Goal: Communication & Community: Ask a question

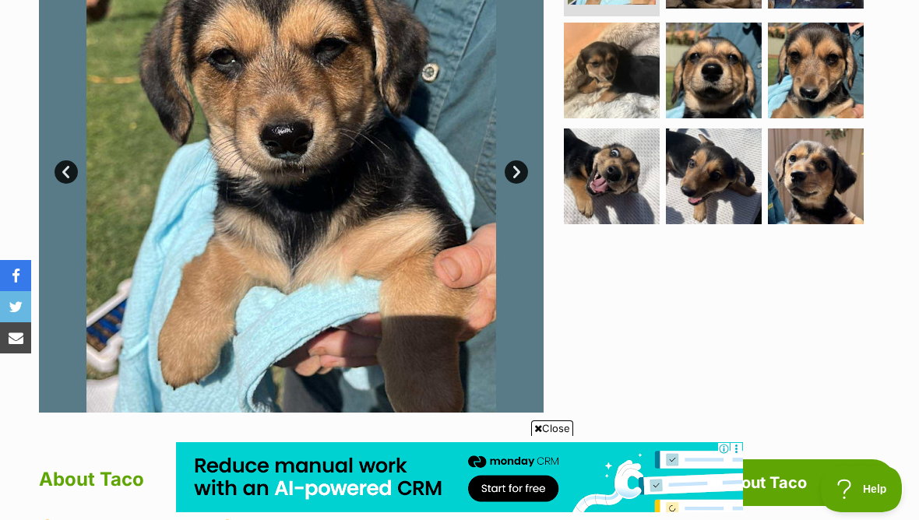
scroll to position [584, 0]
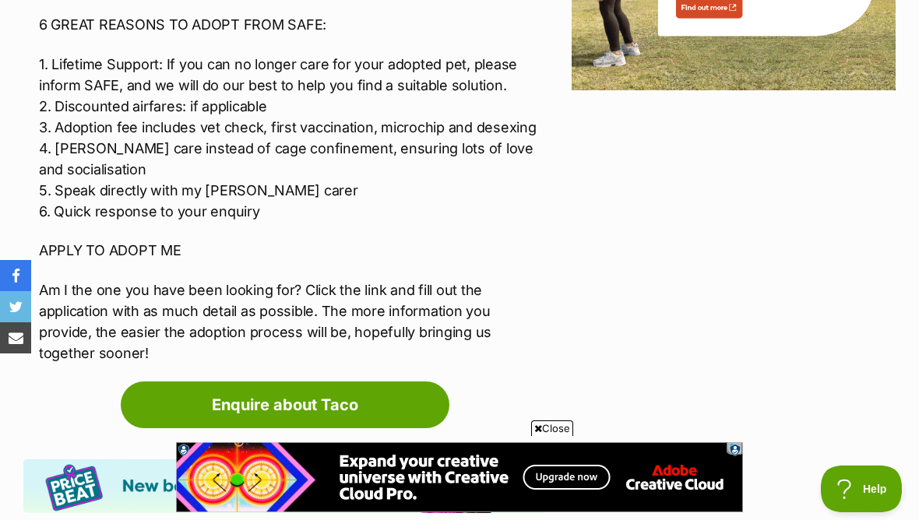
scroll to position [2014, 0]
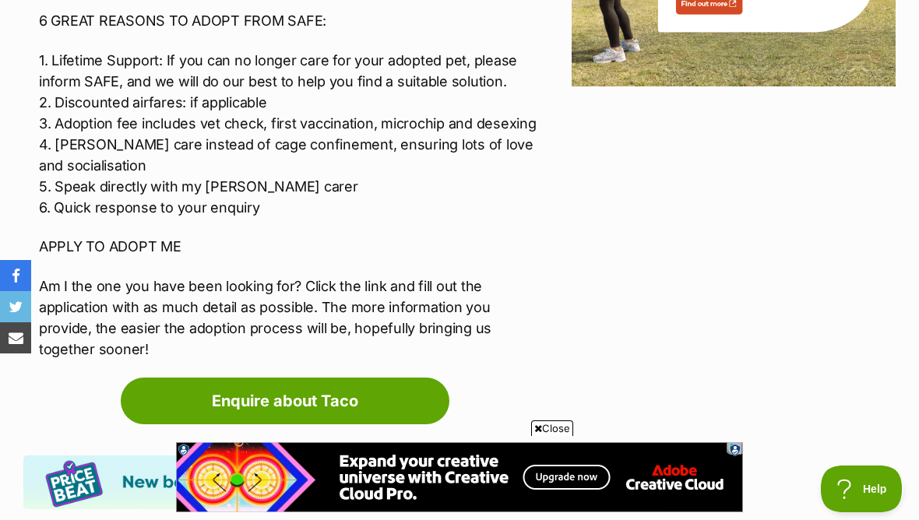
click at [399, 397] on link "Enquire about Taco" at bounding box center [285, 401] width 329 height 47
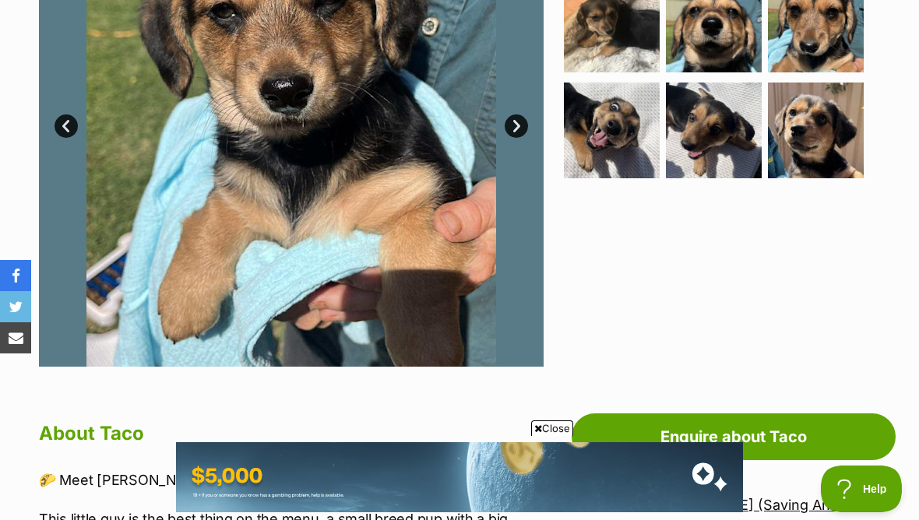
scroll to position [460, 0]
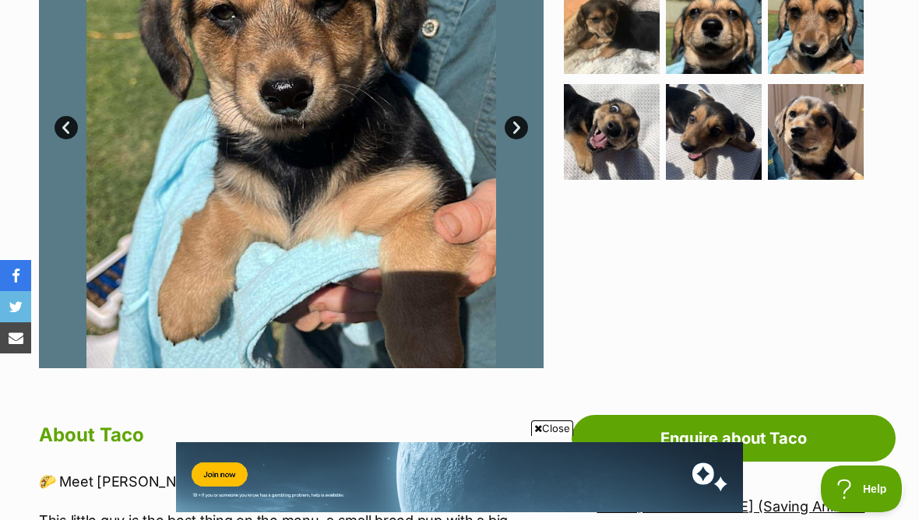
click at [847, 129] on img at bounding box center [816, 132] width 96 height 96
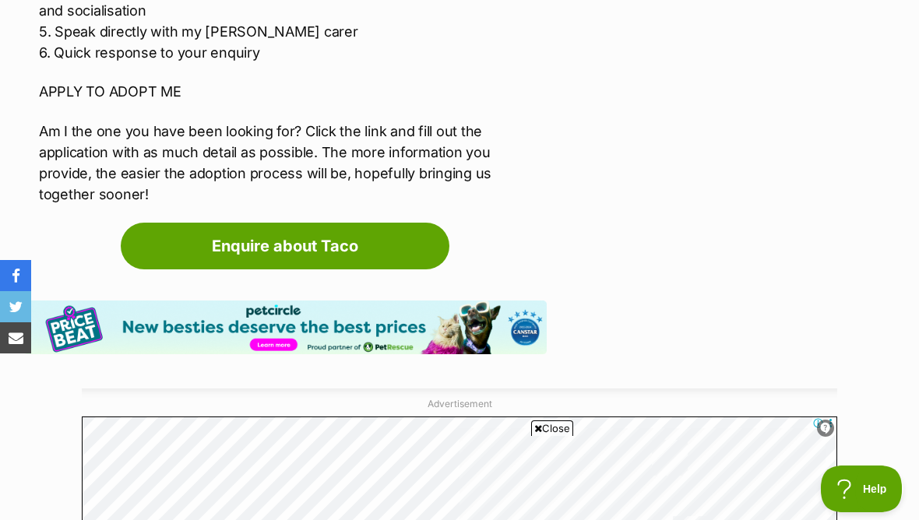
scroll to position [0, 0]
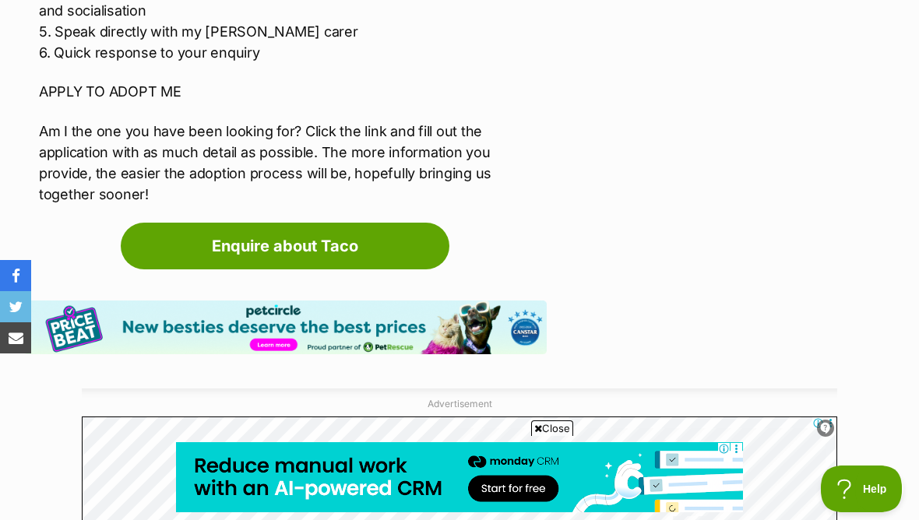
click at [386, 227] on link "Enquire about Taco" at bounding box center [285, 246] width 329 height 47
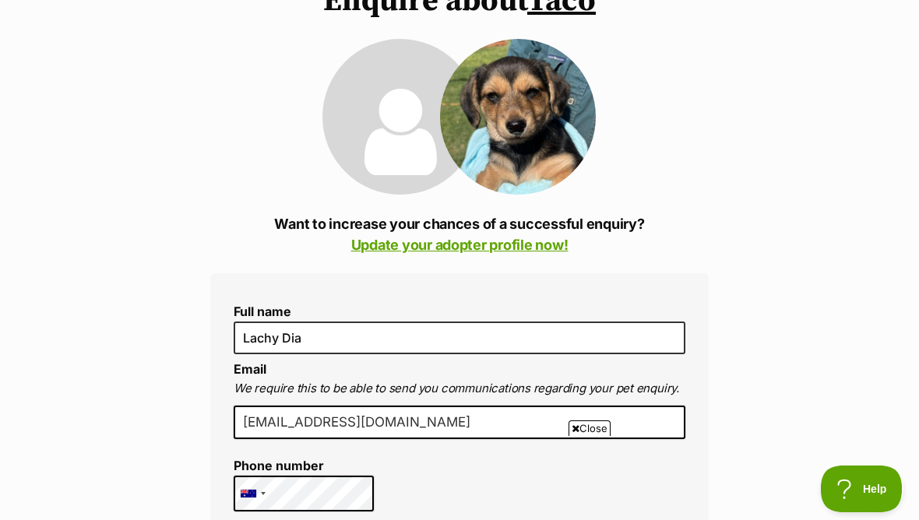
scroll to position [158, 0]
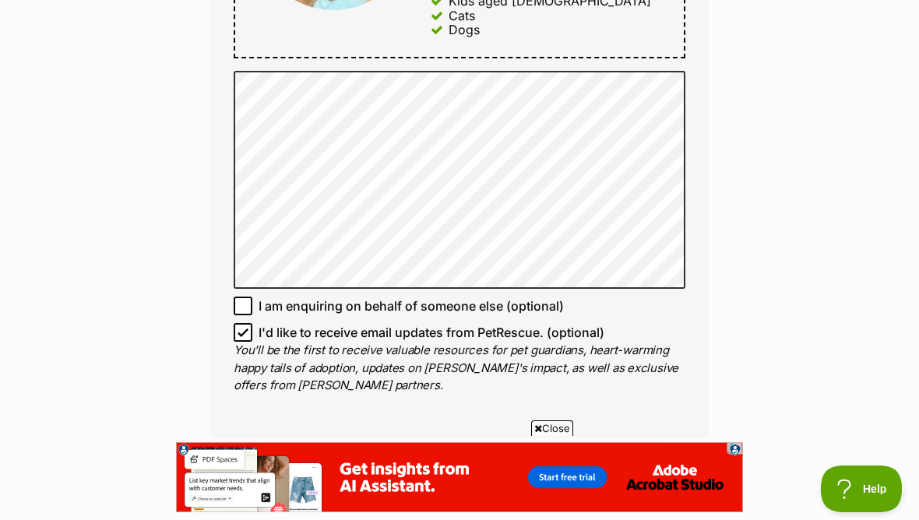
scroll to position [1019, 0]
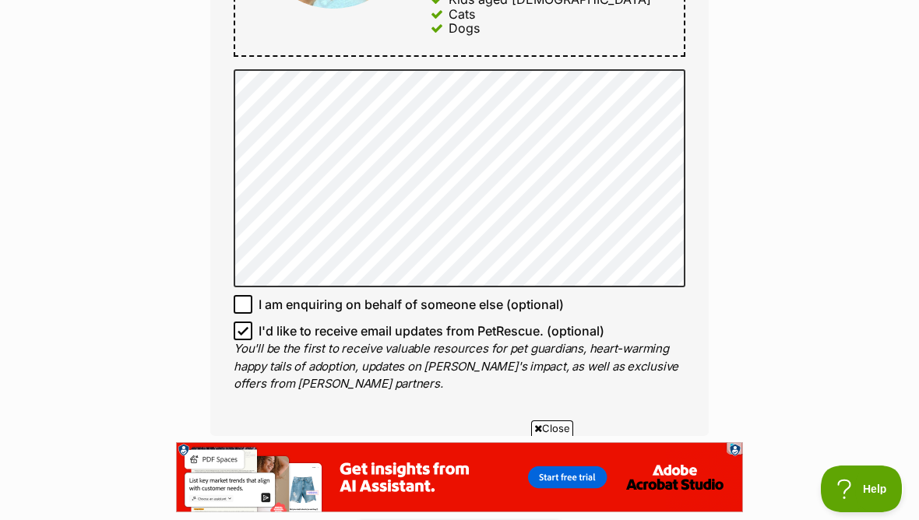
click at [238, 295] on input "I am enquiring on behalf of someone else (optional)" at bounding box center [243, 304] width 19 height 19
checkbox input "true"
click at [238, 322] on input "I'd like to receive email updates from PetRescue. (optional)" at bounding box center [243, 331] width 19 height 19
click at [237, 323] on input "I'd like to receive email updates from PetRescue. (optional)" at bounding box center [243, 331] width 19 height 19
checkbox input "true"
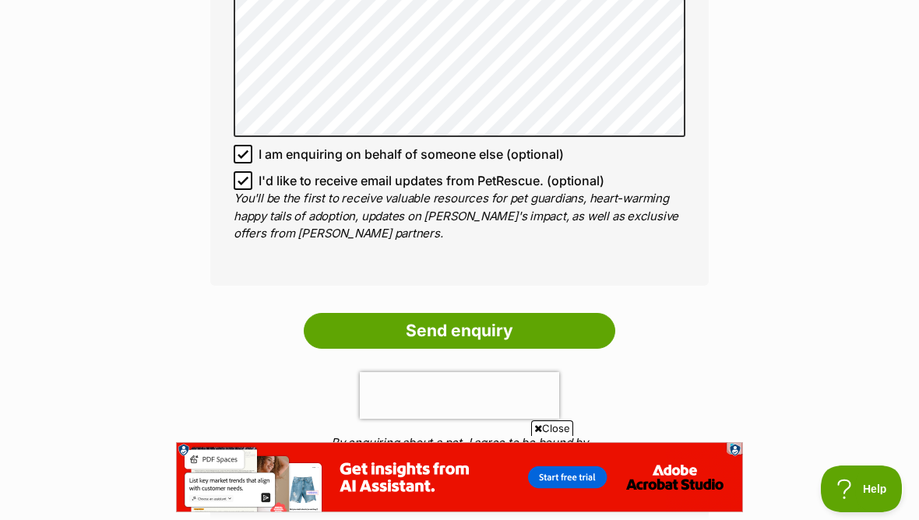
scroll to position [1185, 0]
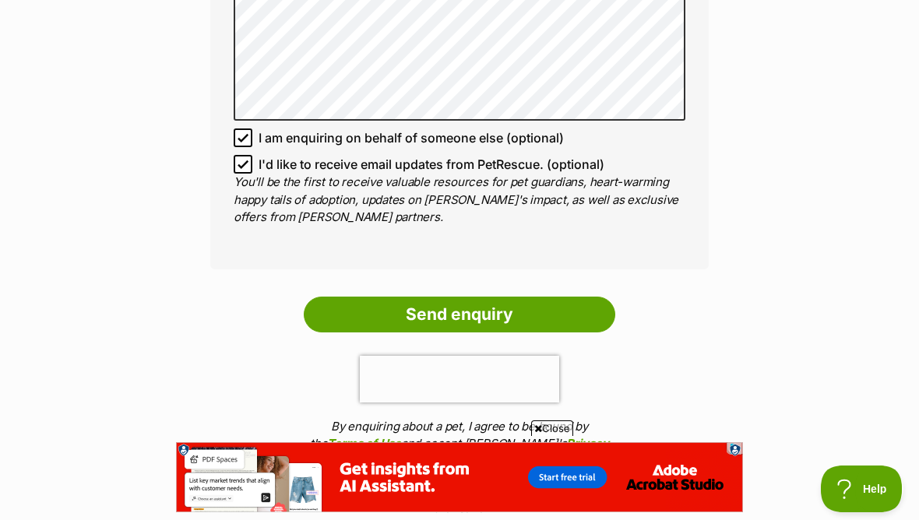
click at [519, 314] on input "Send enquiry" at bounding box center [460, 315] width 312 height 36
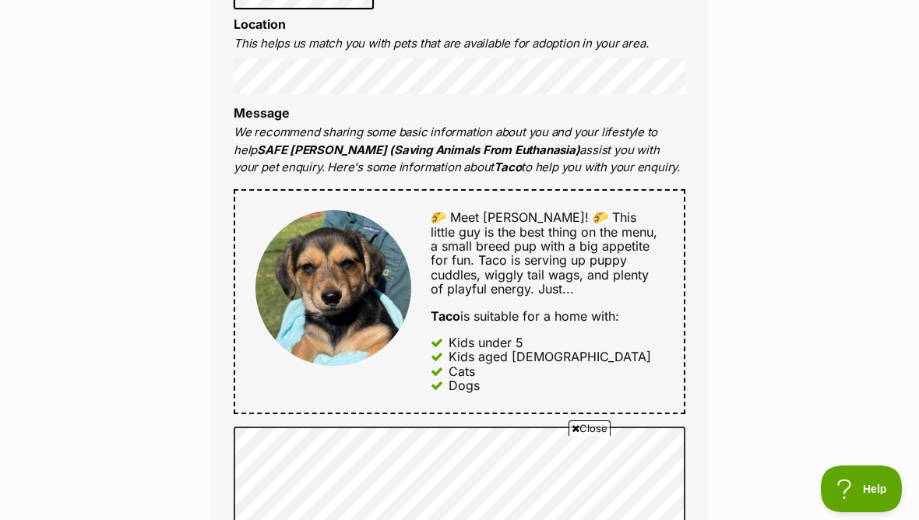
scroll to position [660, 0]
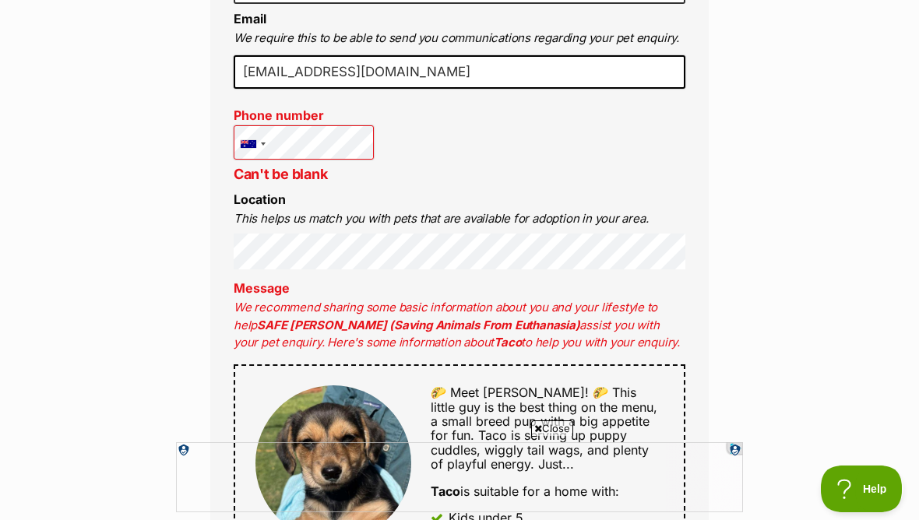
scroll to position [601, 0]
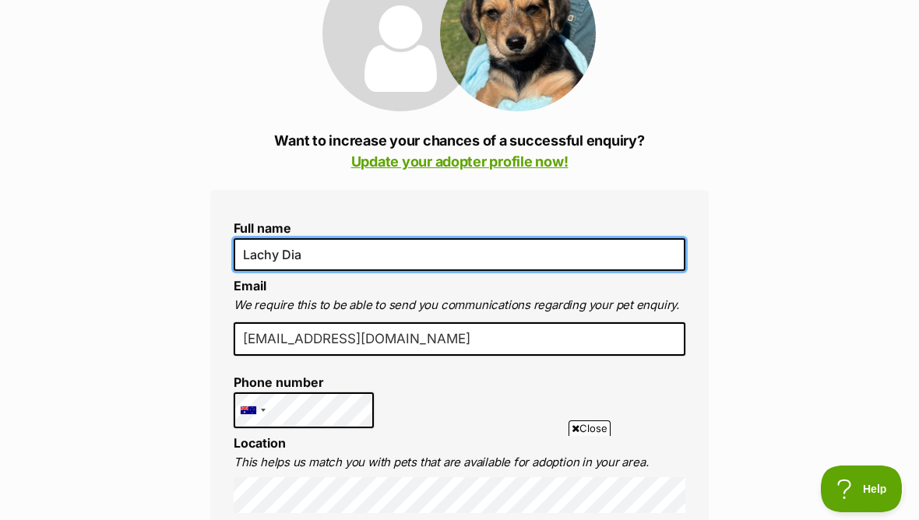
click at [347, 258] on input "Lachy Dia" at bounding box center [460, 254] width 452 height 33
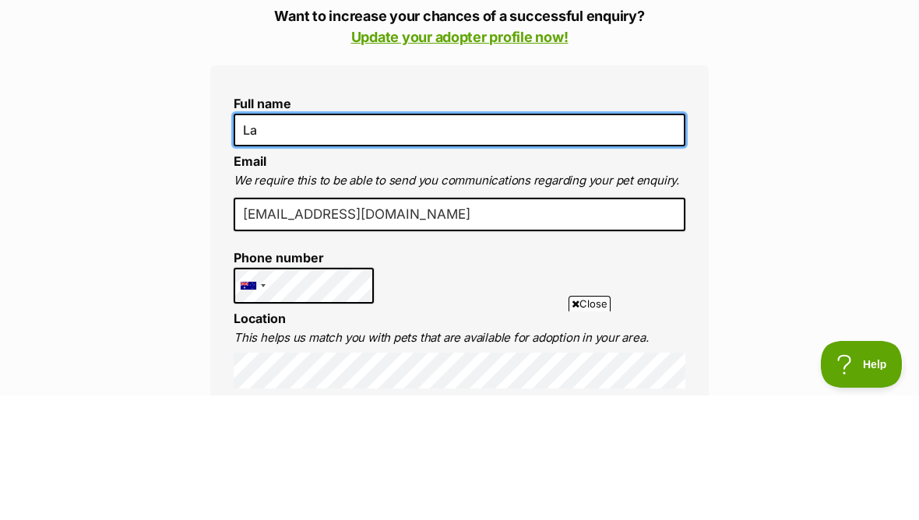
type input "L"
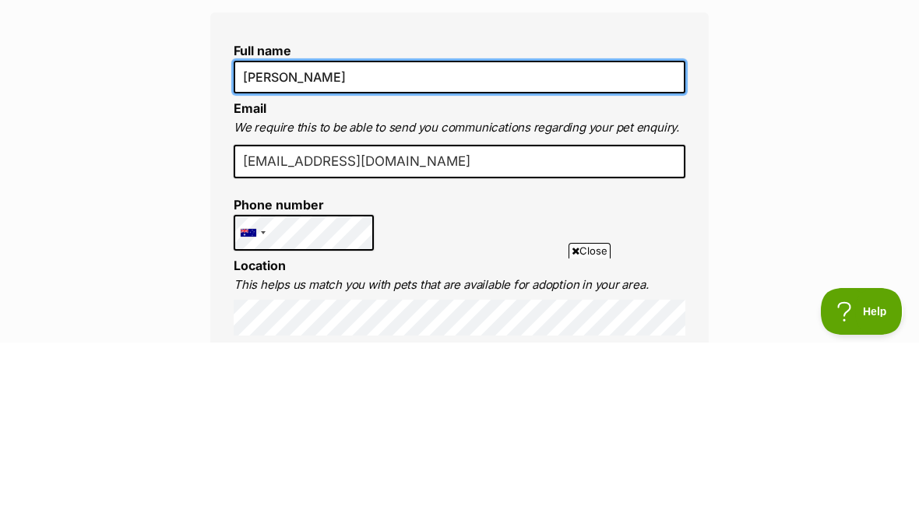
type input "[PERSON_NAME]"
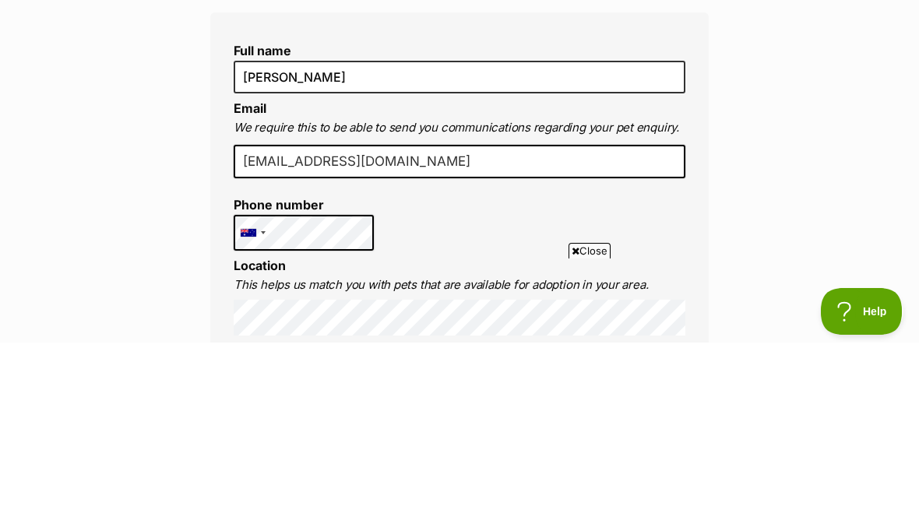
click at [453, 322] on input "dialachlan0@gmail.com" at bounding box center [460, 339] width 452 height 34
type input "d"
type input "diashannon.sd@gmail.com"
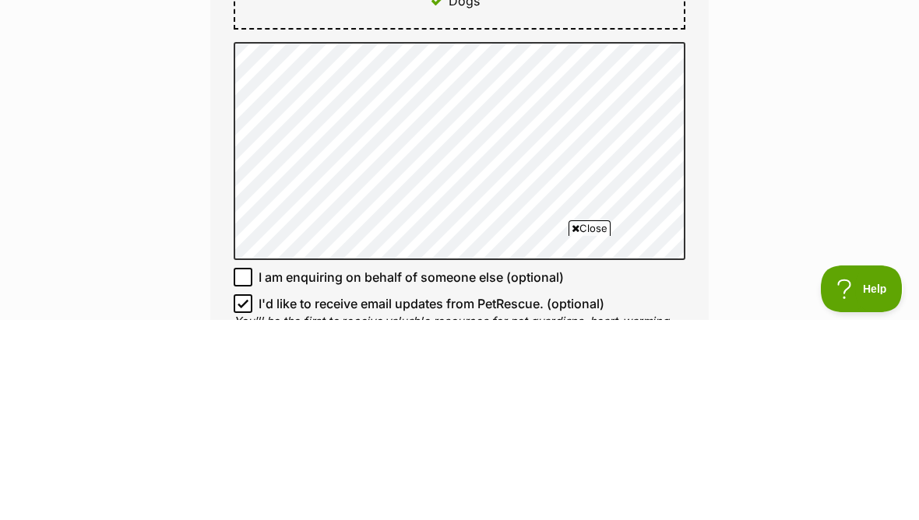
scroll to position [1046, 0]
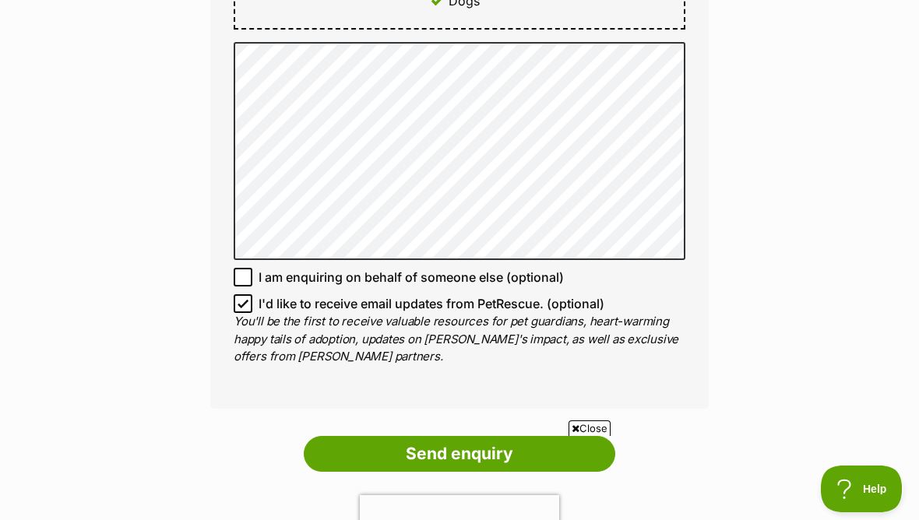
click at [399, 451] on input "Send enquiry" at bounding box center [460, 454] width 312 height 36
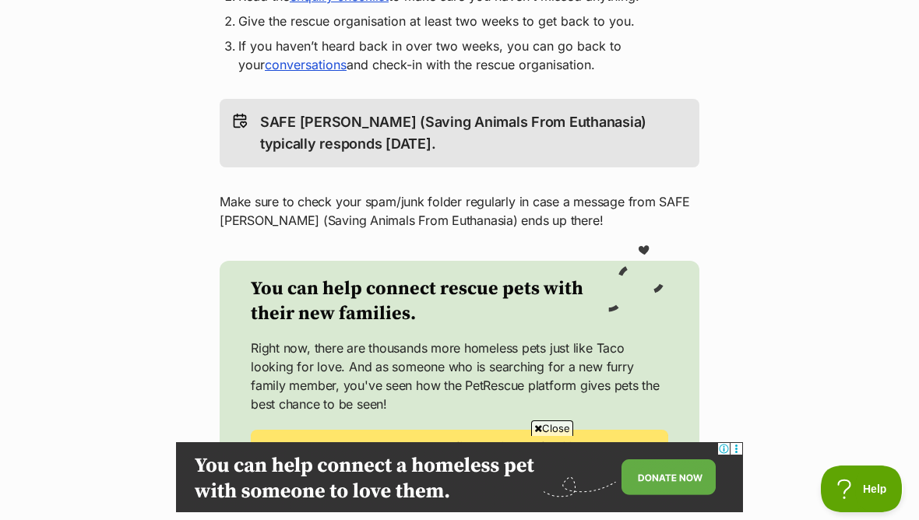
click at [14, 180] on main "Return to Taco's profile Woof! Meow! Thank you for enquiring about Taco We’ve s…" at bounding box center [459, 89] width 919 height 929
